Goal: Transaction & Acquisition: Purchase product/service

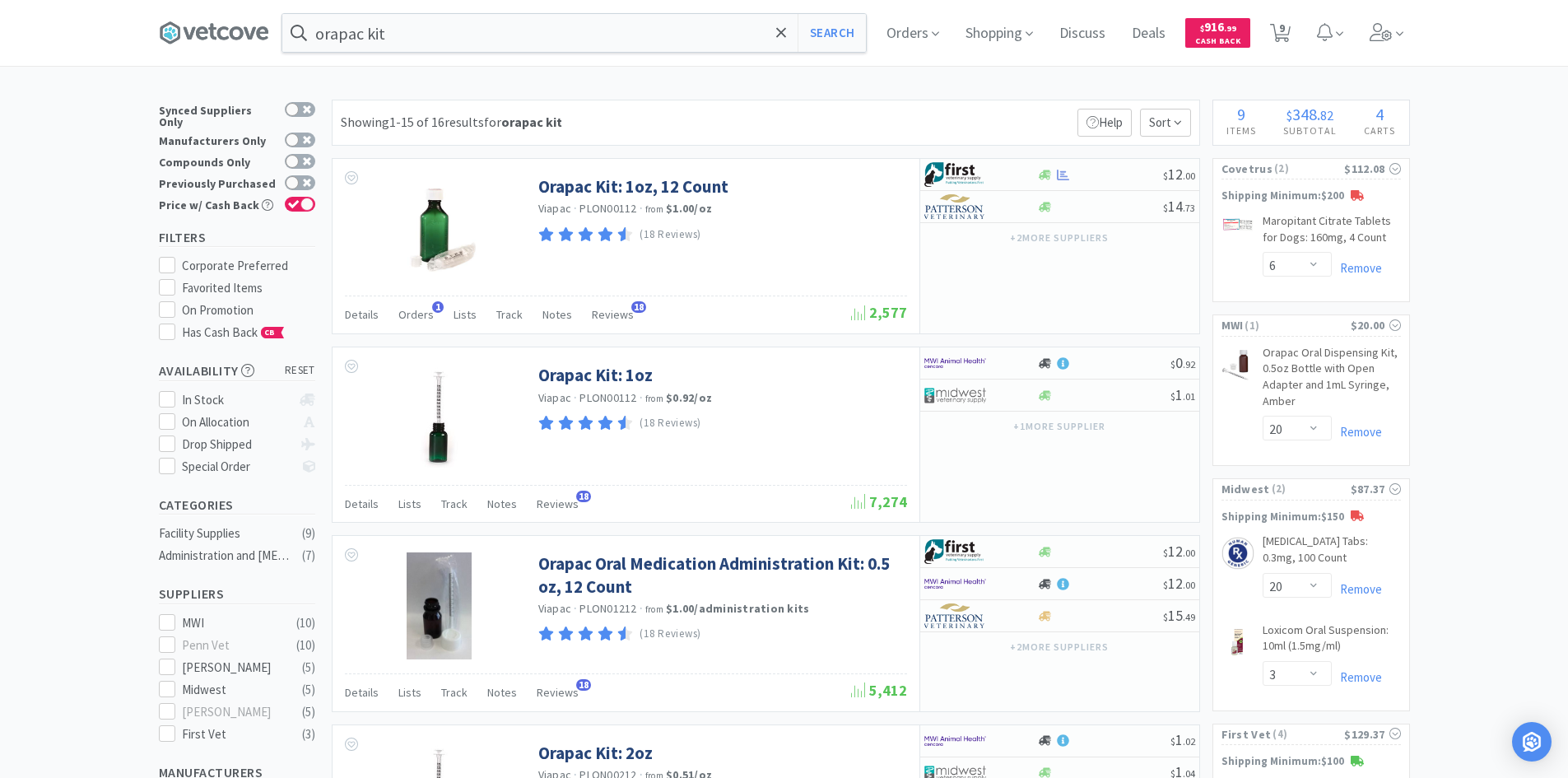
select select "6"
select select "20"
select select "3"
select select "1"
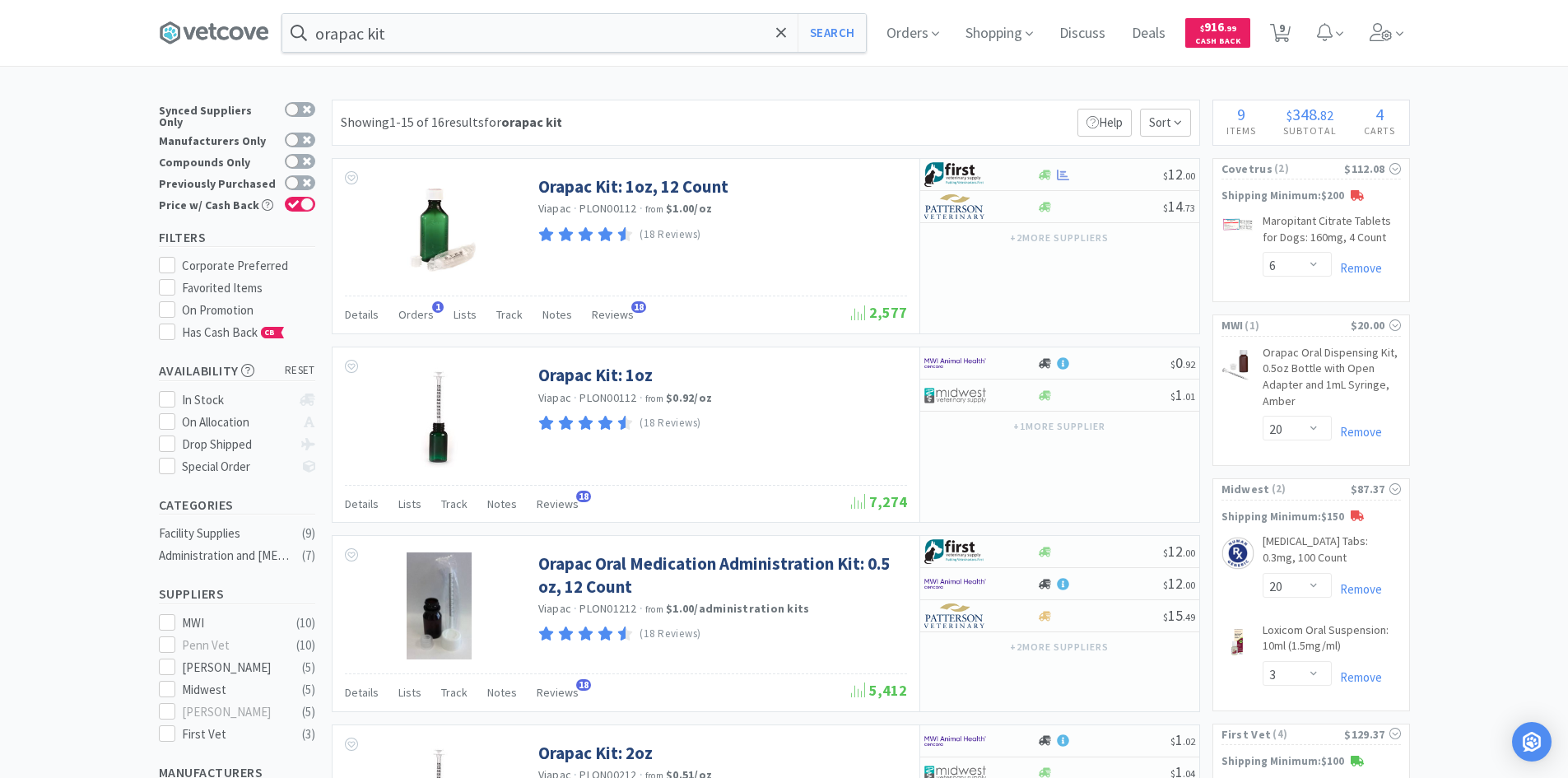
select select "10"
select select "1"
